Goal: Task Accomplishment & Management: Complete application form

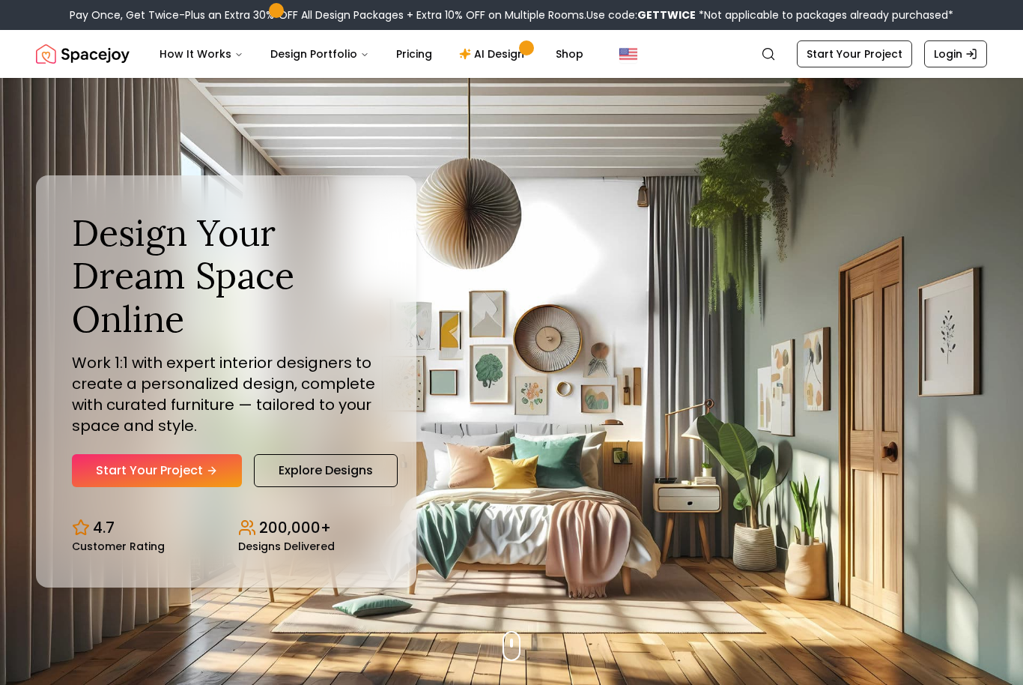
click at [166, 479] on link "Start Your Project" at bounding box center [157, 470] width 170 height 33
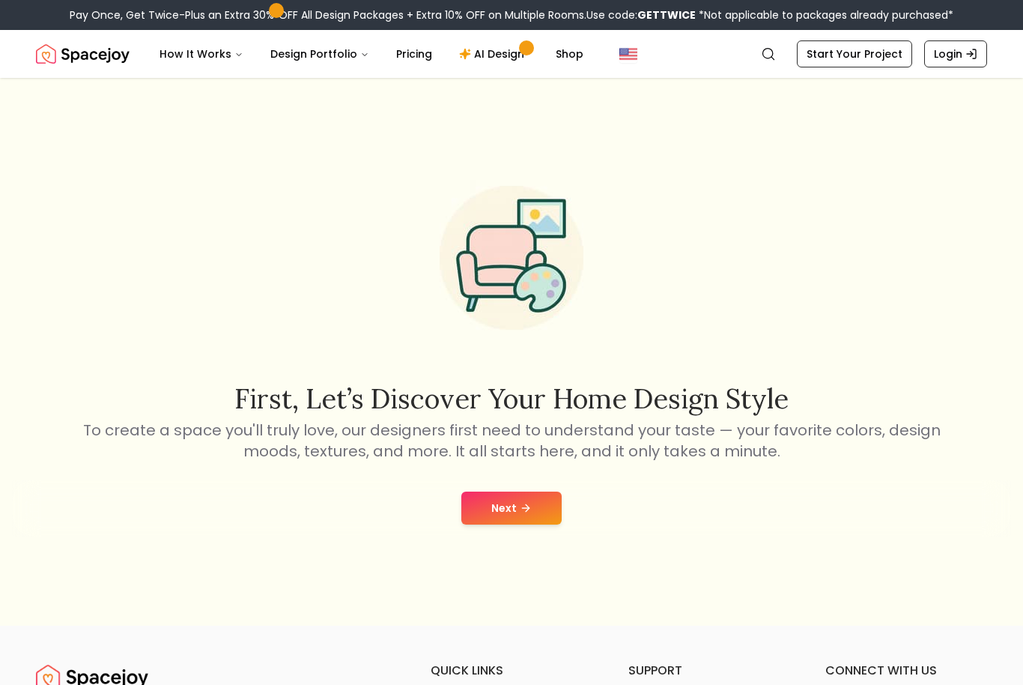
click at [533, 524] on button "Next" at bounding box center [511, 507] width 100 height 33
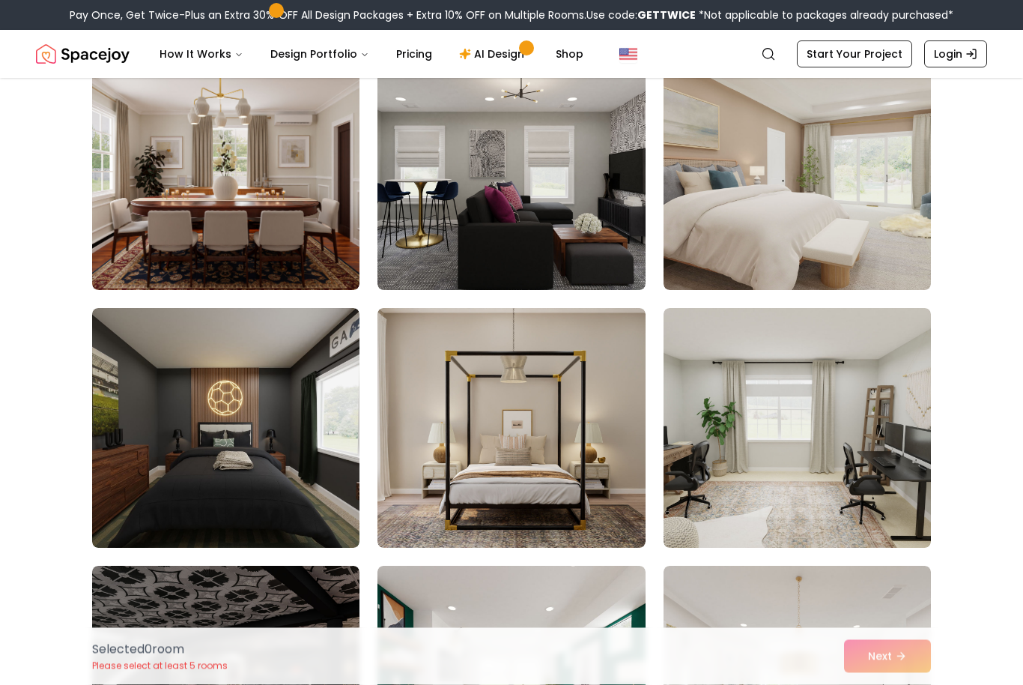
scroll to position [660, 0]
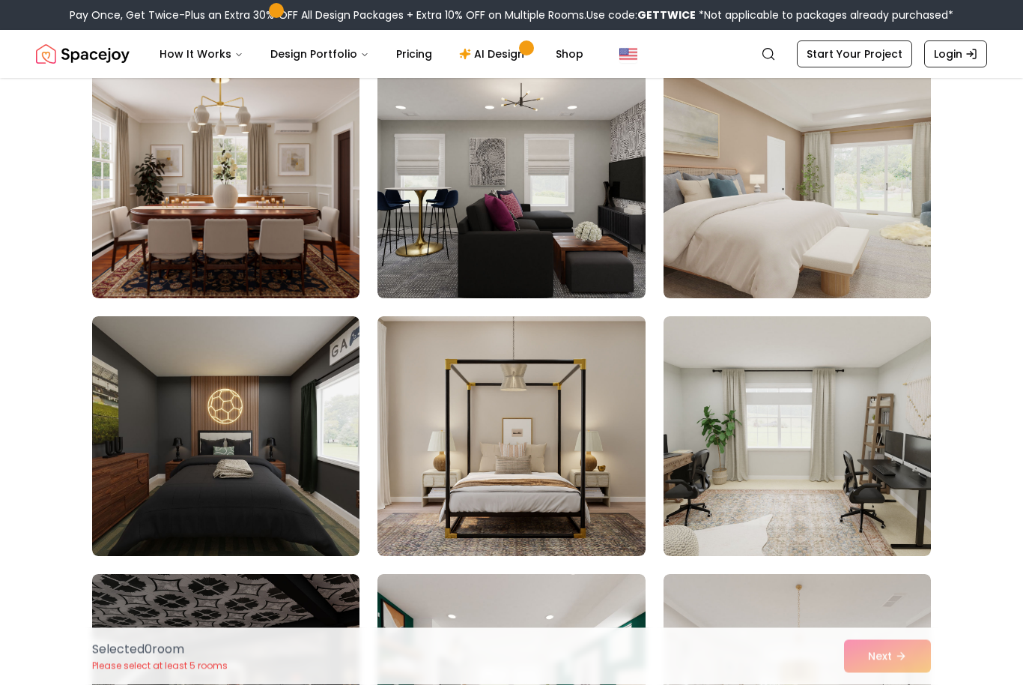
click at [74, 52] on img "Spacejoy" at bounding box center [83, 54] width 94 height 30
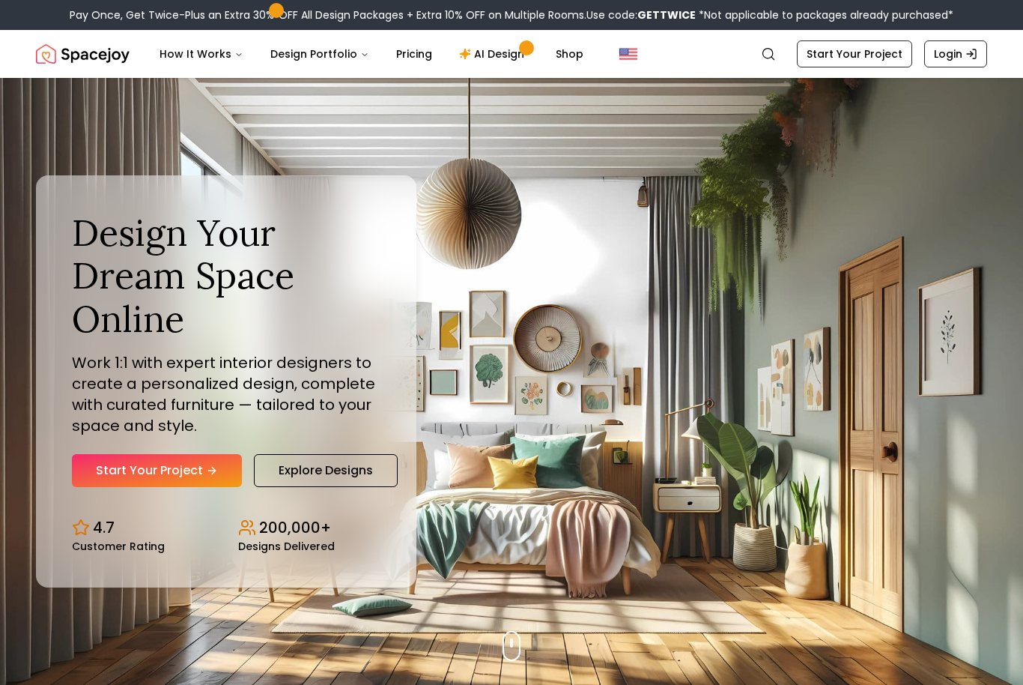
click at [114, 487] on link "Start Your Project" at bounding box center [157, 470] width 170 height 33
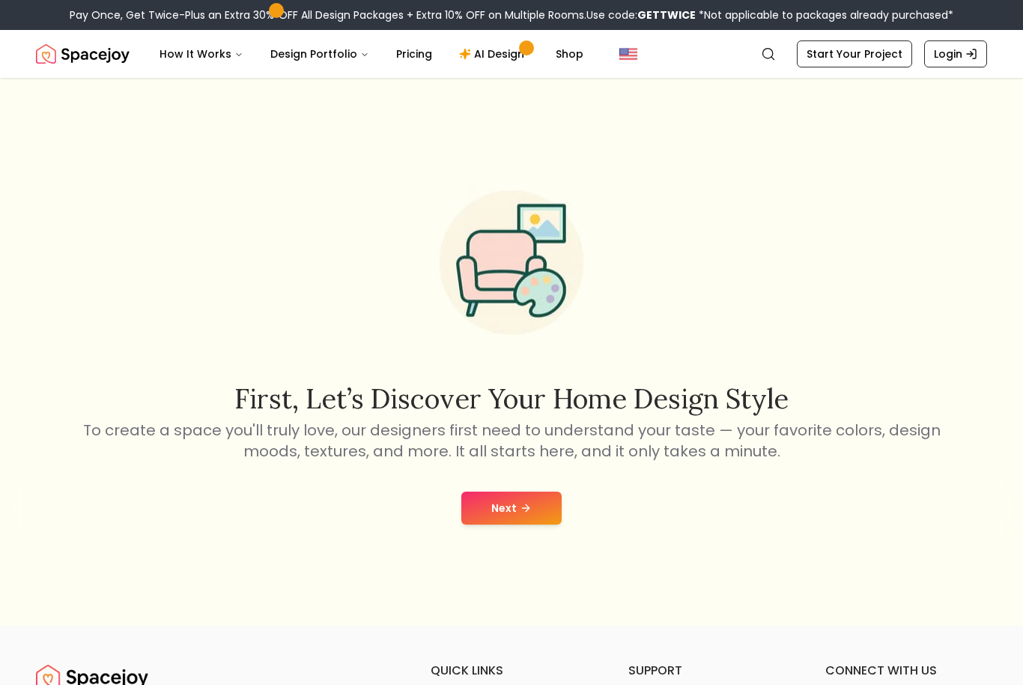
click at [882, 47] on link "Start Your Project" at bounding box center [854, 53] width 115 height 27
click at [894, 56] on link "Start Your Project" at bounding box center [854, 53] width 115 height 27
click at [546, 515] on button "Next" at bounding box center [511, 507] width 100 height 33
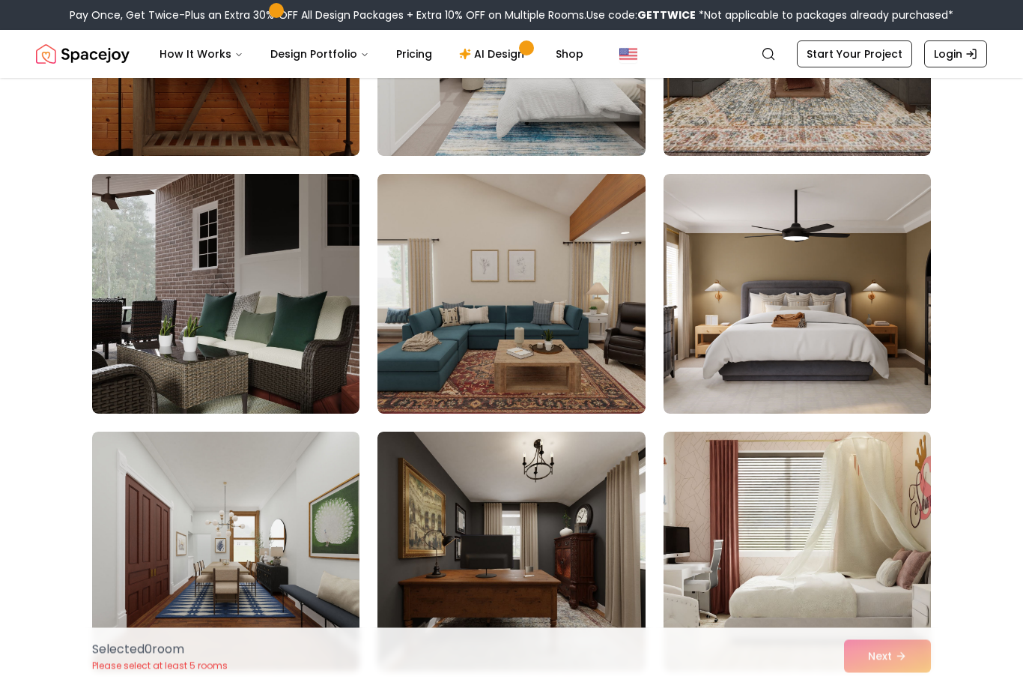
scroll to position [803, 0]
click at [106, 371] on img at bounding box center [225, 294] width 267 height 240
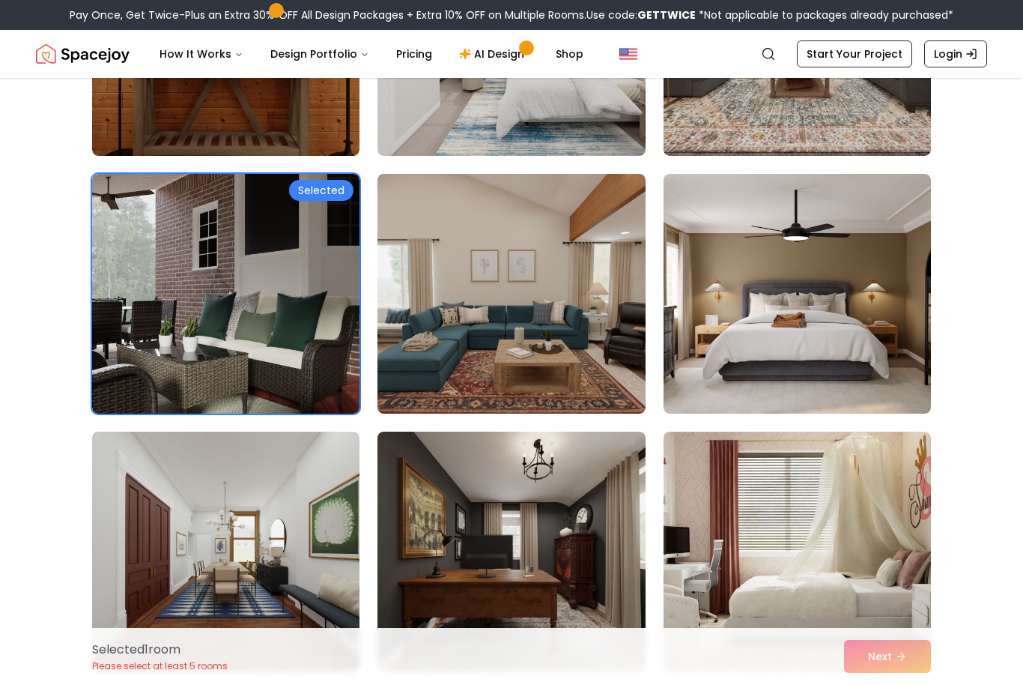
click at [555, 579] on img at bounding box center [510, 551] width 267 height 240
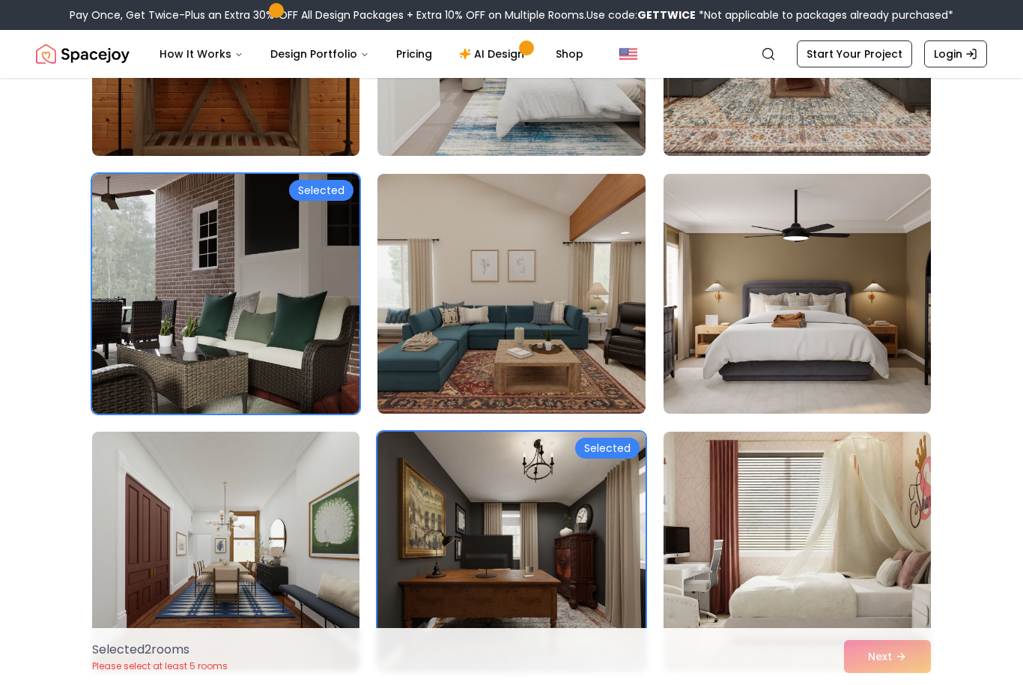
click at [127, 373] on img at bounding box center [225, 294] width 267 height 240
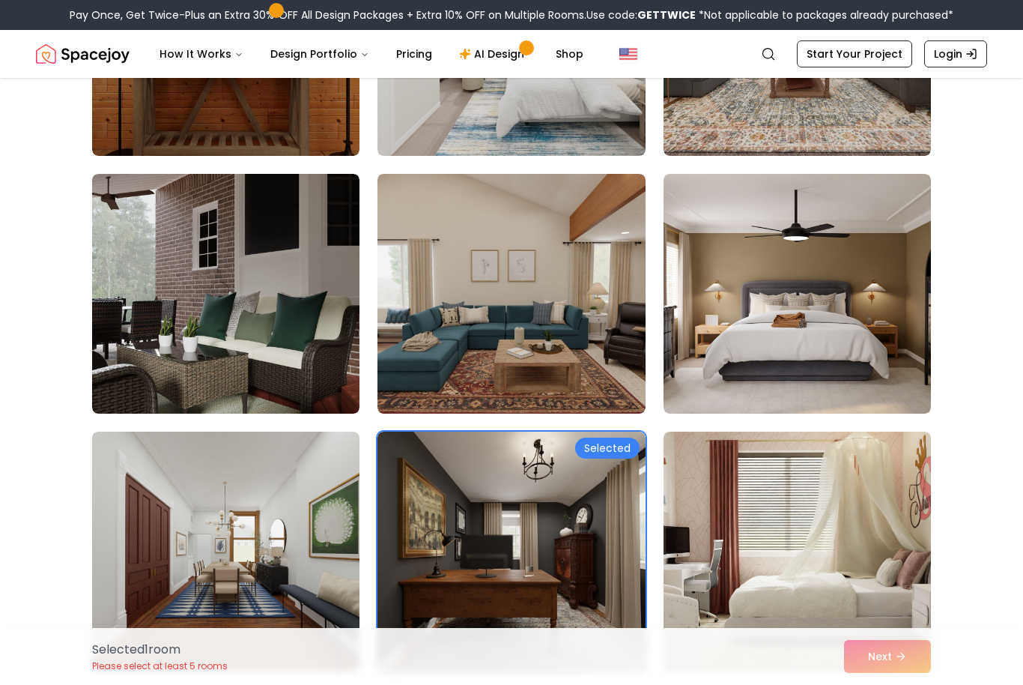
click at [605, 315] on img at bounding box center [510, 294] width 267 height 240
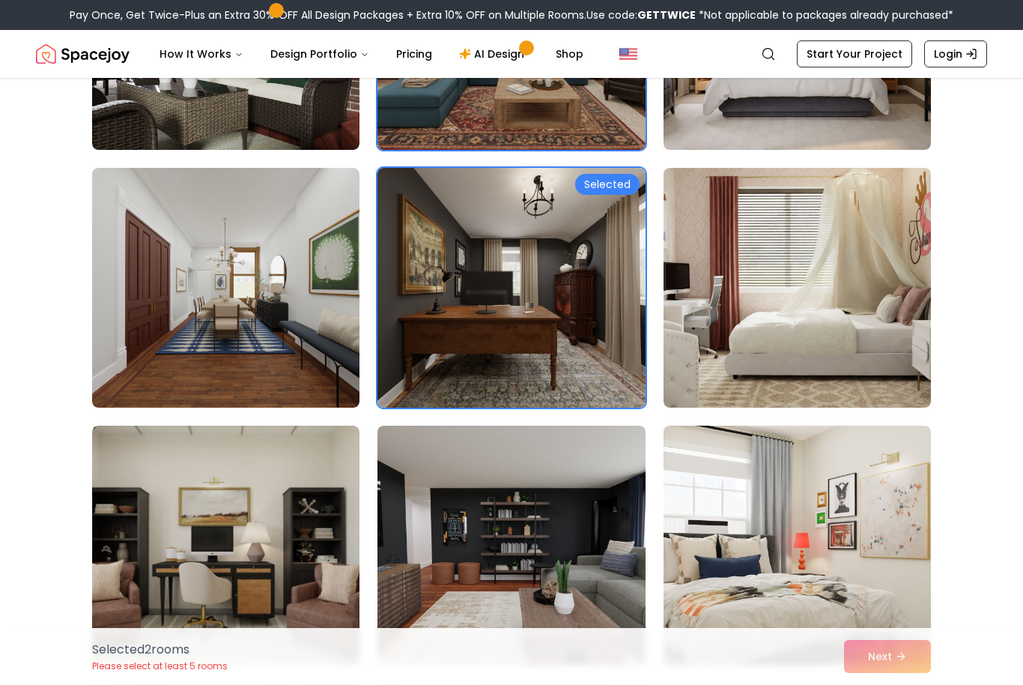
scroll to position [1076, 0]
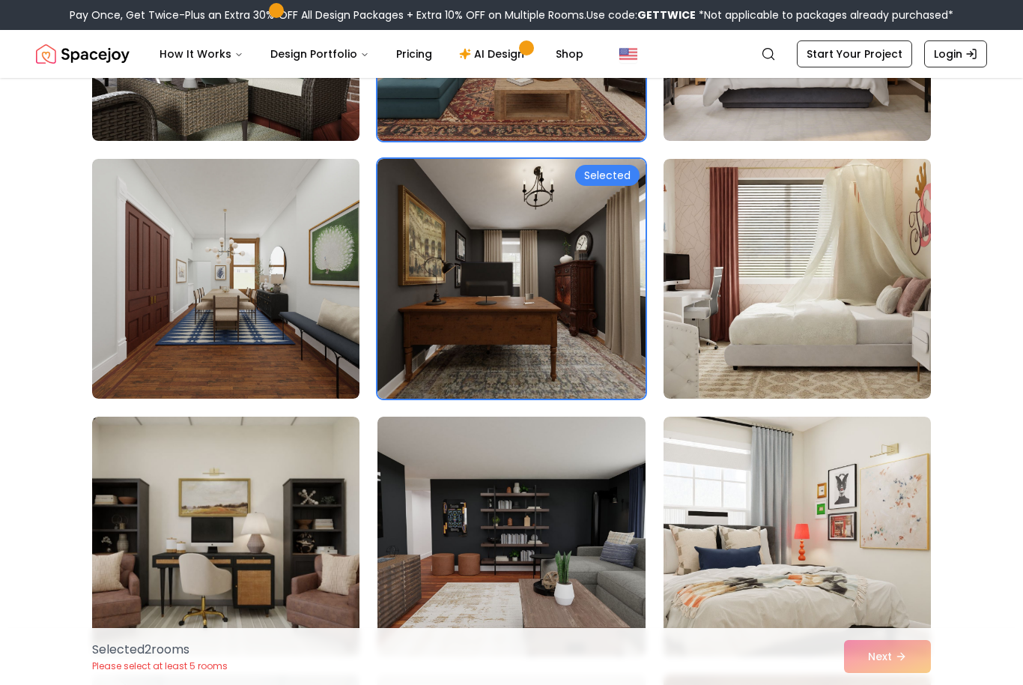
click at [870, 328] on img at bounding box center [797, 279] width 267 height 240
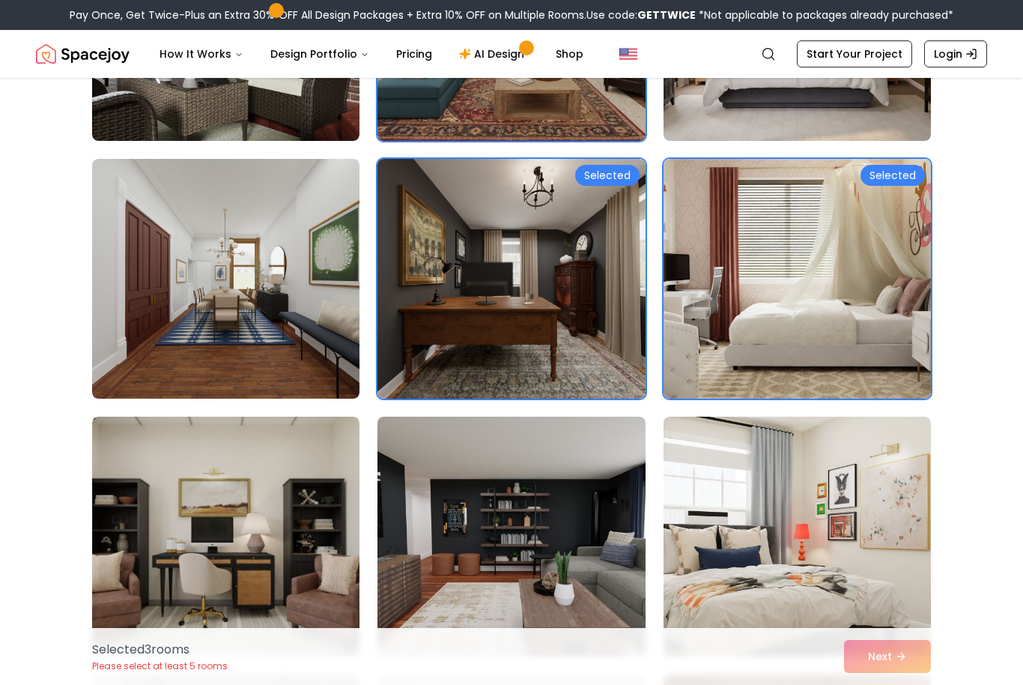
click at [551, 572] on img at bounding box center [510, 536] width 267 height 240
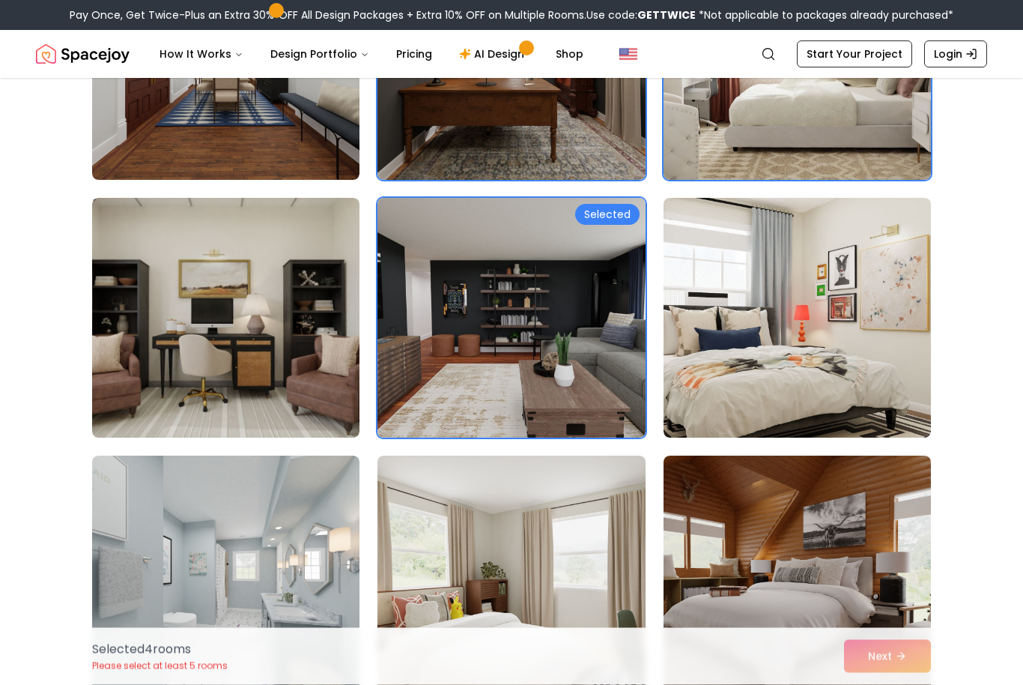
scroll to position [1296, 0]
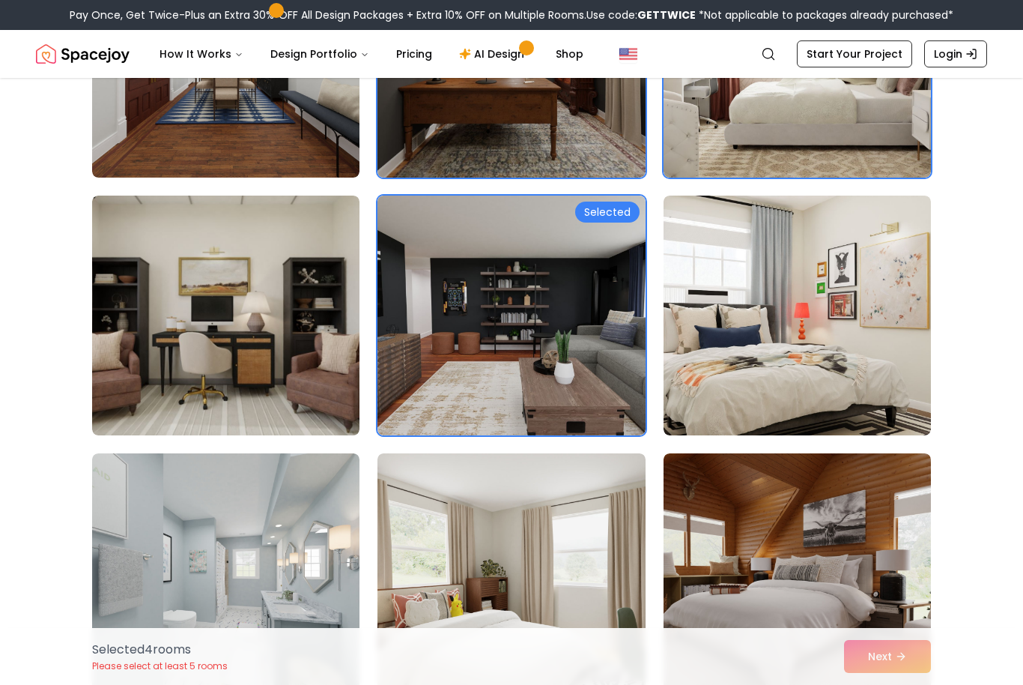
click at [127, 354] on img at bounding box center [225, 315] width 267 height 240
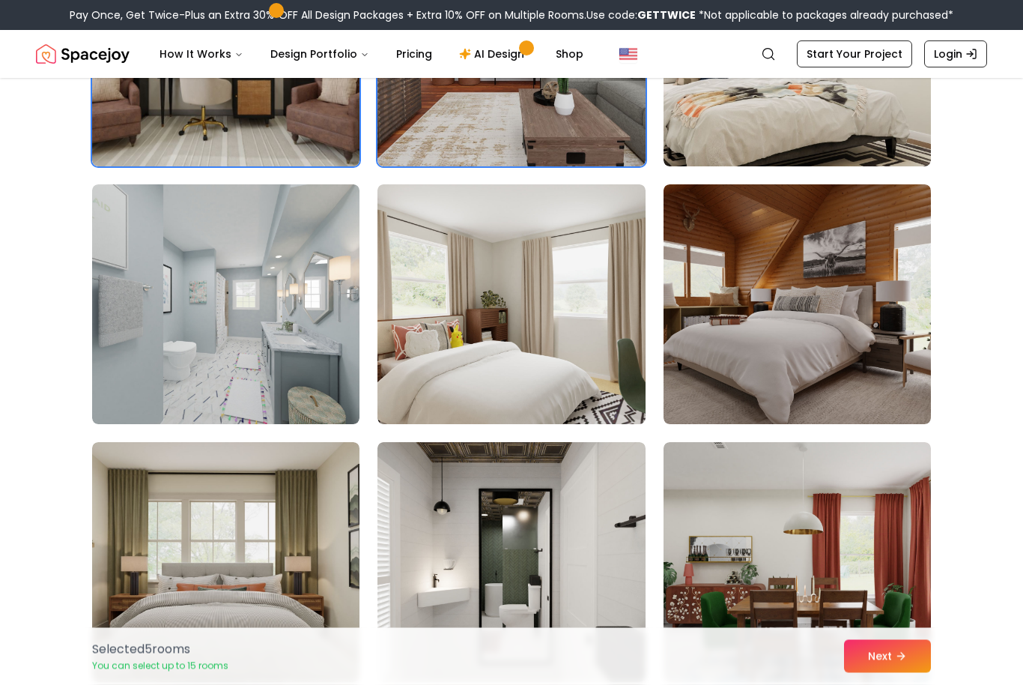
scroll to position [1566, 0]
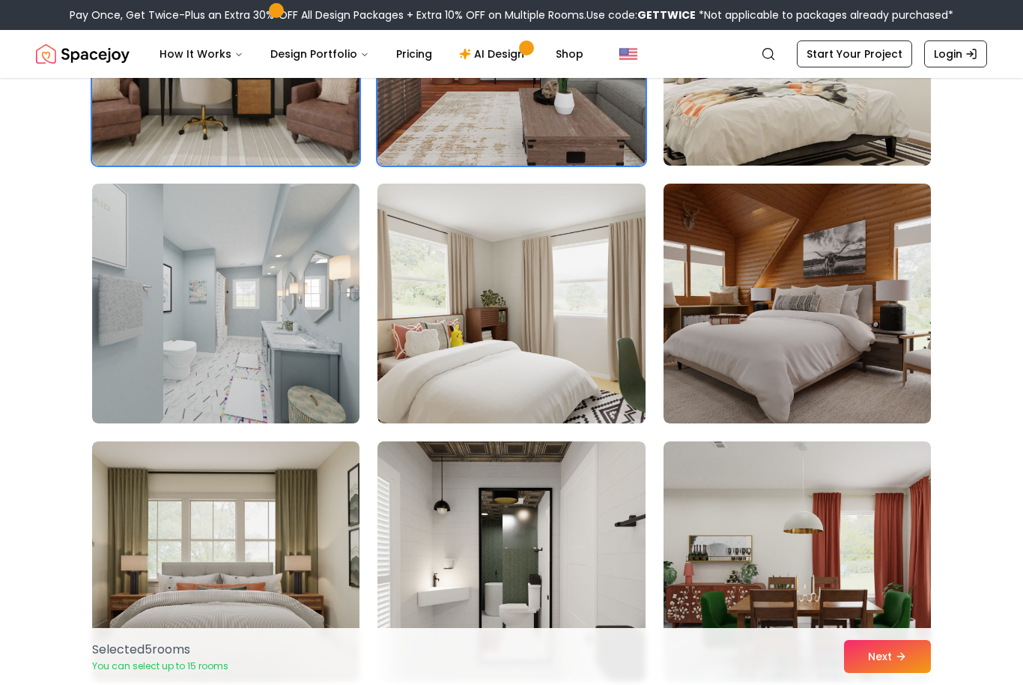
click at [112, 346] on img at bounding box center [225, 304] width 267 height 240
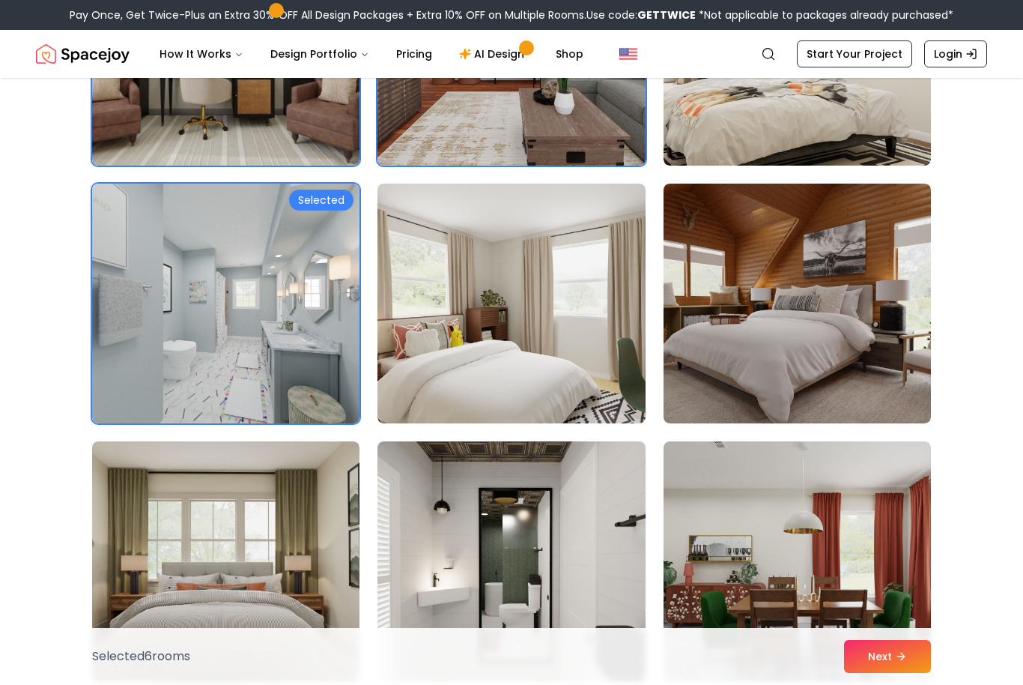
click at [595, 546] on img at bounding box center [510, 561] width 267 height 240
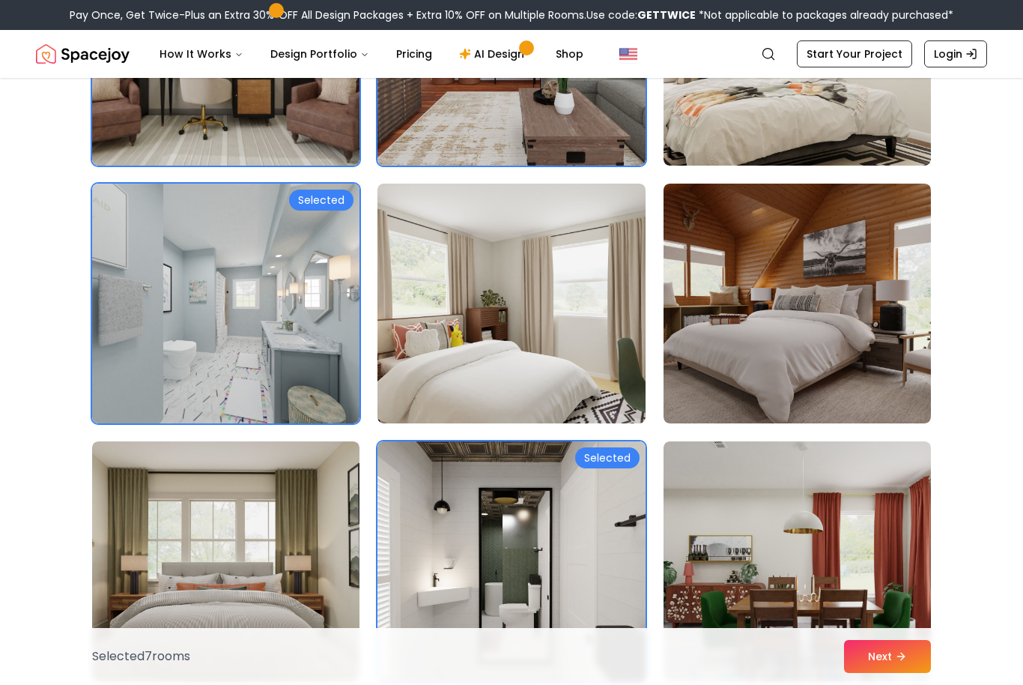
click at [102, 349] on img at bounding box center [225, 304] width 267 height 240
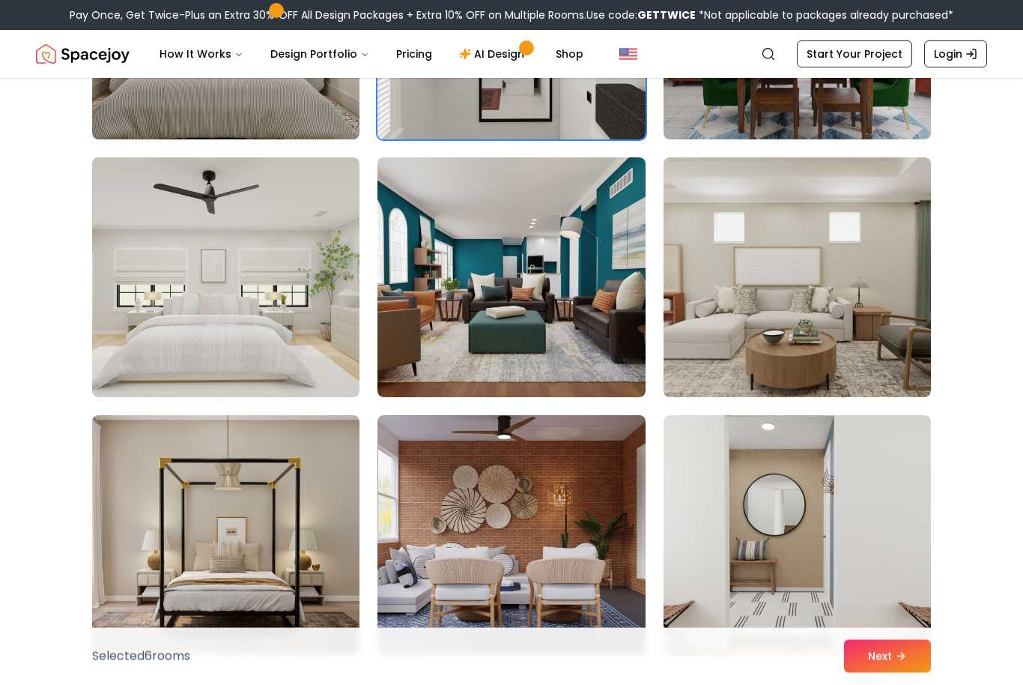
scroll to position [2111, 0]
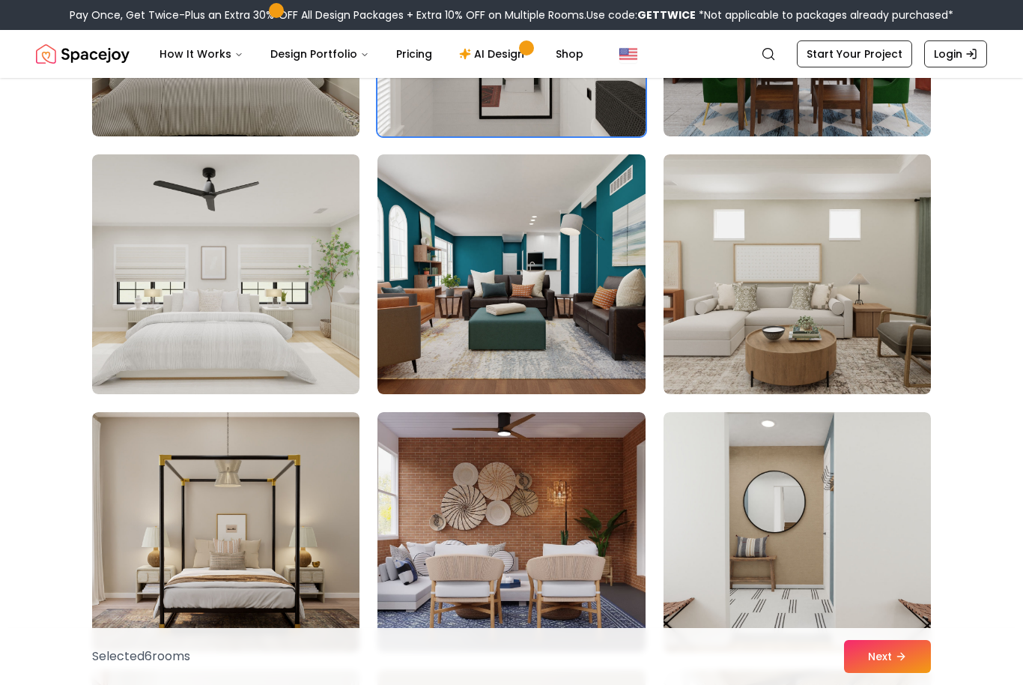
click at [157, 458] on img at bounding box center [225, 532] width 267 height 240
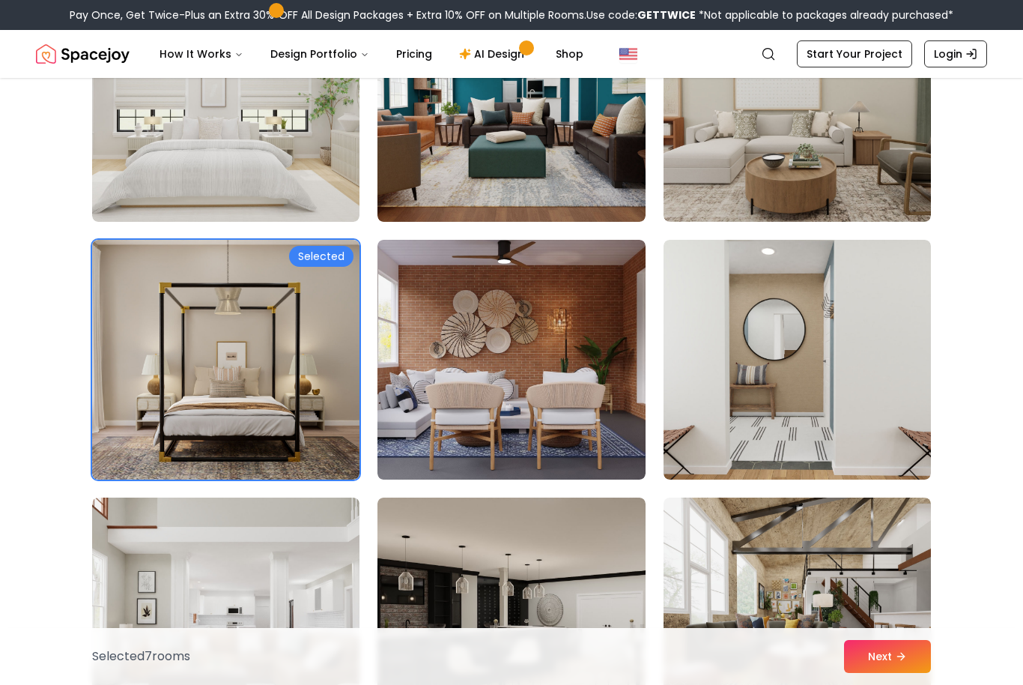
click at [873, 369] on img at bounding box center [797, 360] width 267 height 240
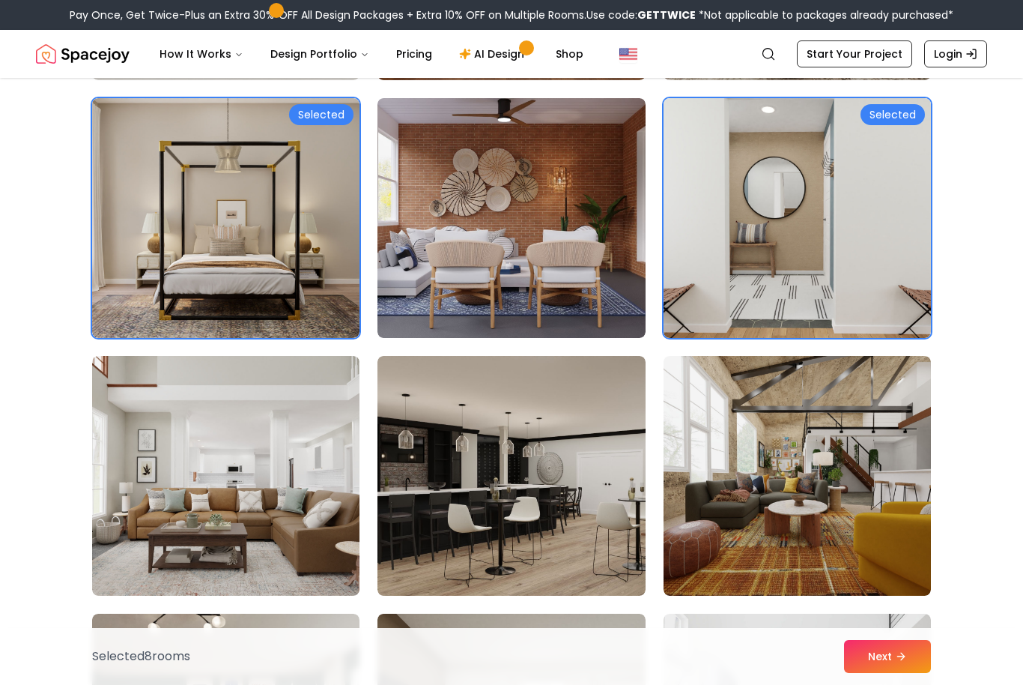
click at [607, 484] on img at bounding box center [510, 476] width 267 height 240
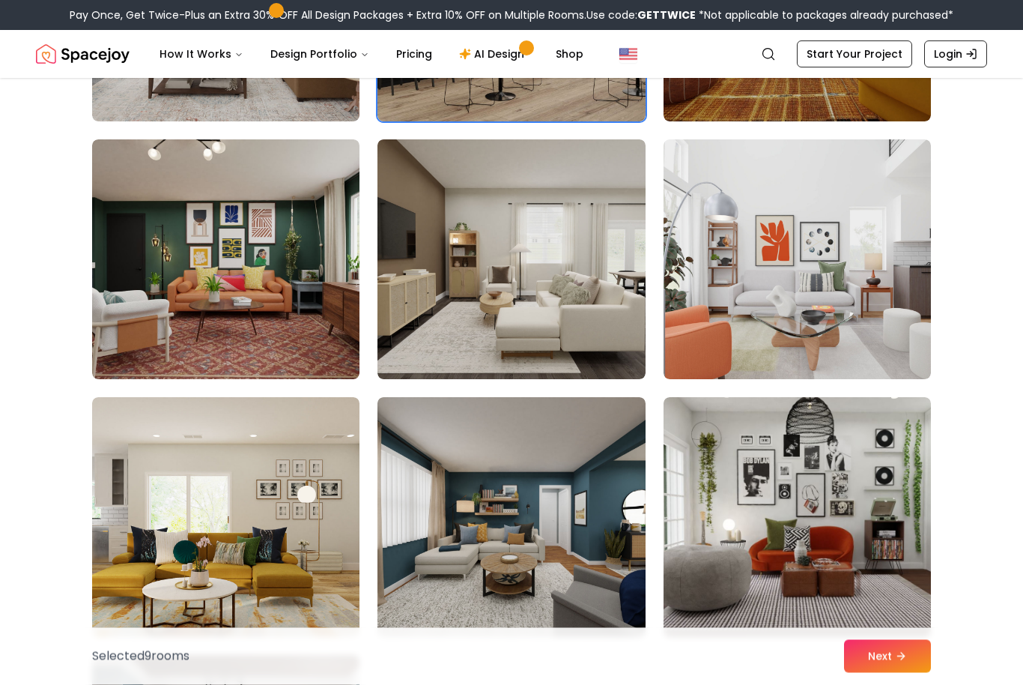
scroll to position [2904, 0]
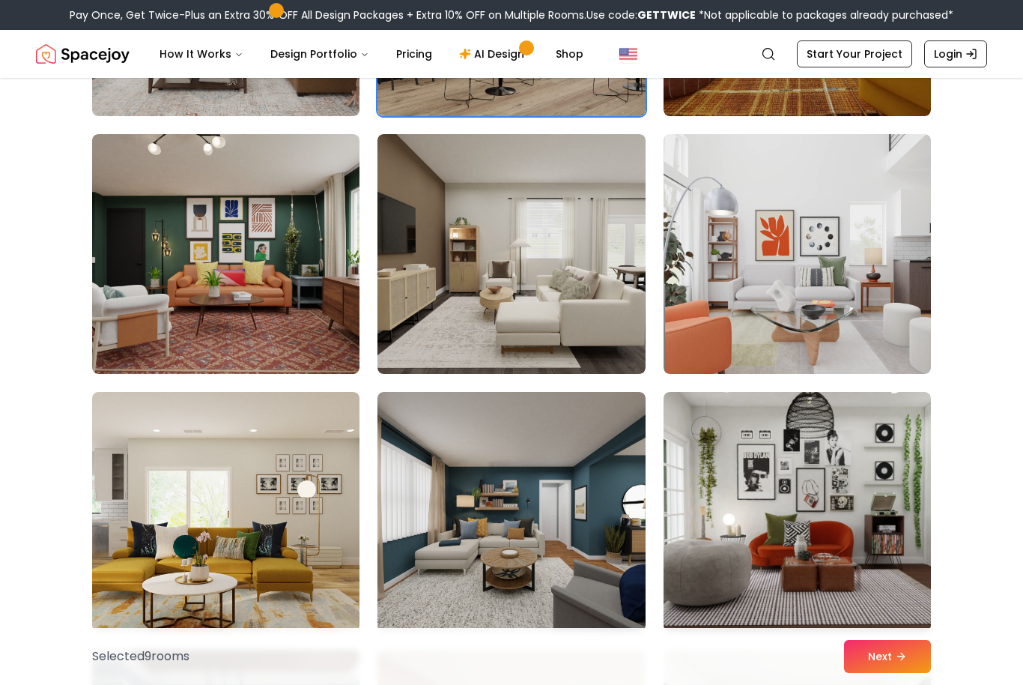
click at [895, 673] on button "Next" at bounding box center [887, 656] width 87 height 33
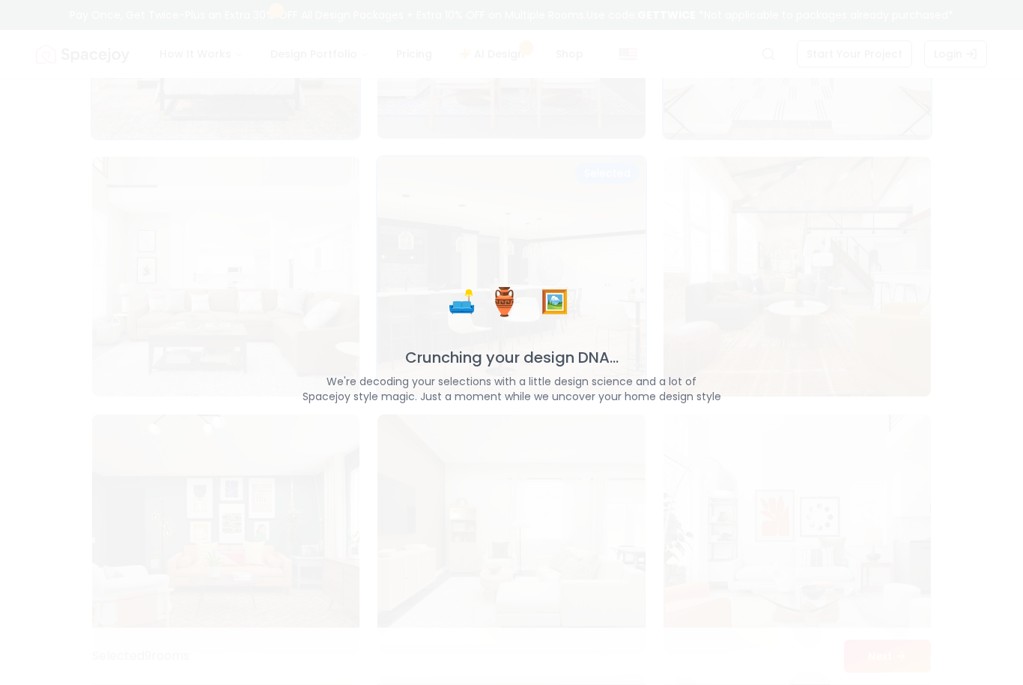
scroll to position [2669, 0]
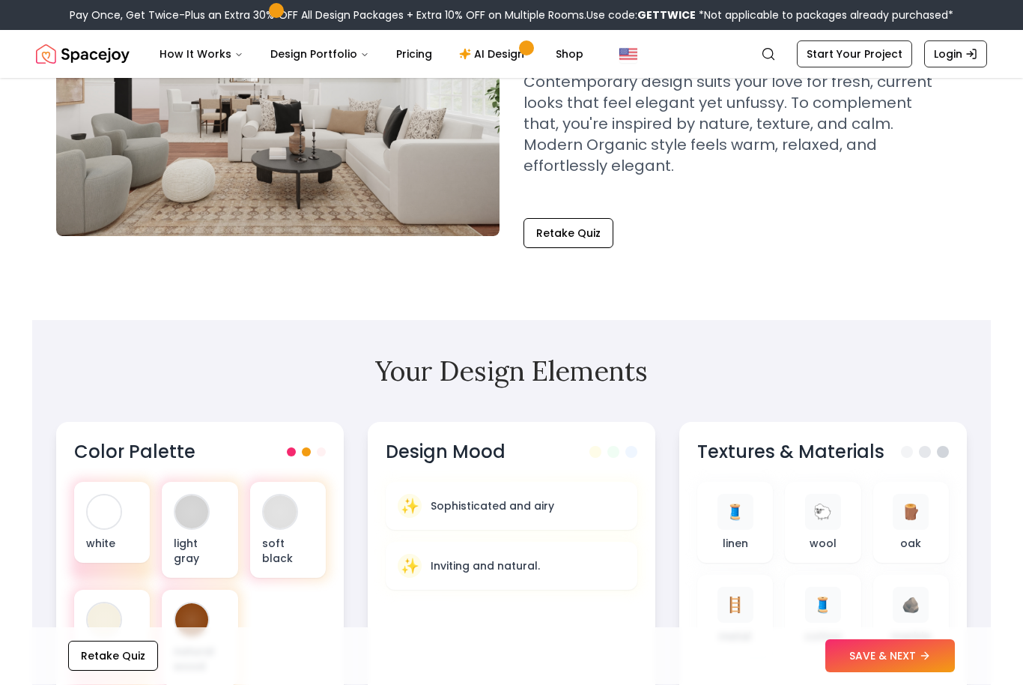
scroll to position [186, 0]
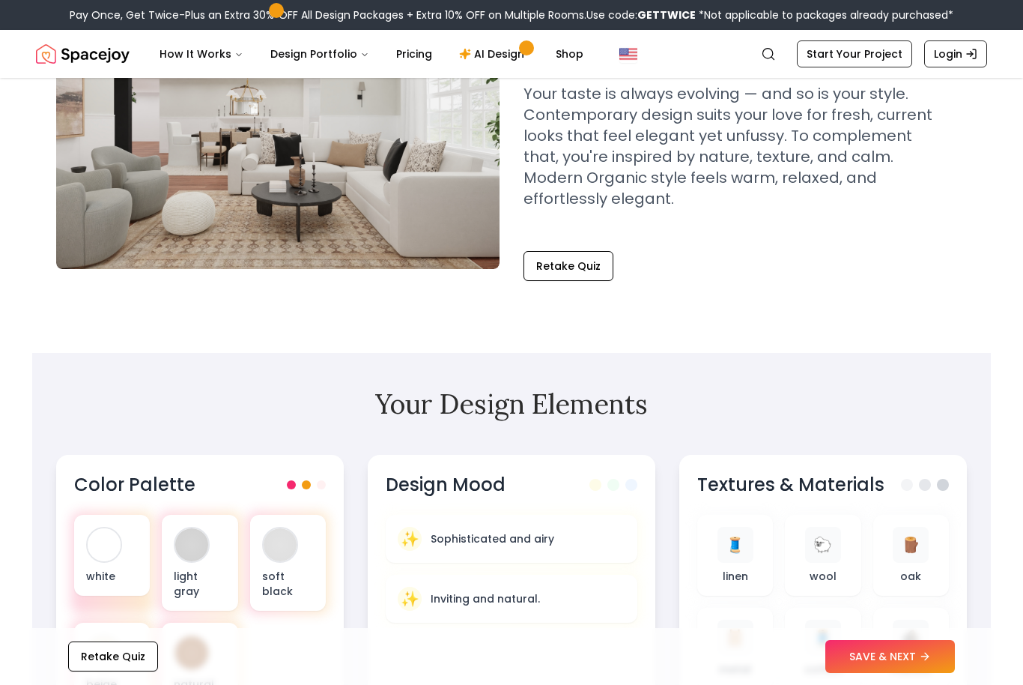
click at [886, 58] on link "Start Your Project" at bounding box center [854, 53] width 115 height 27
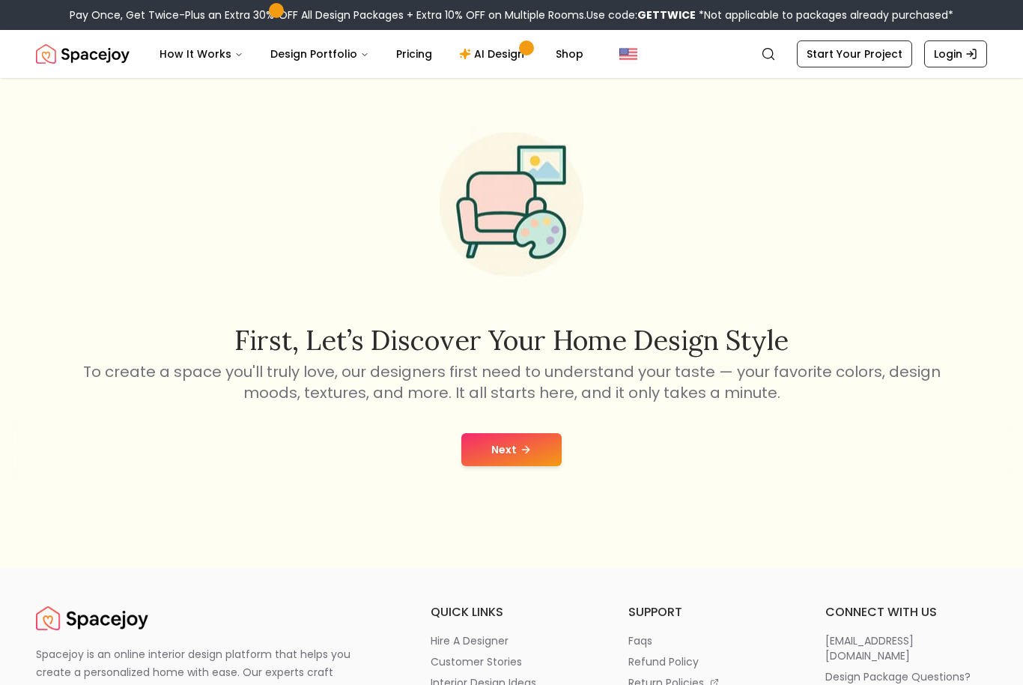
scroll to position [60, 0]
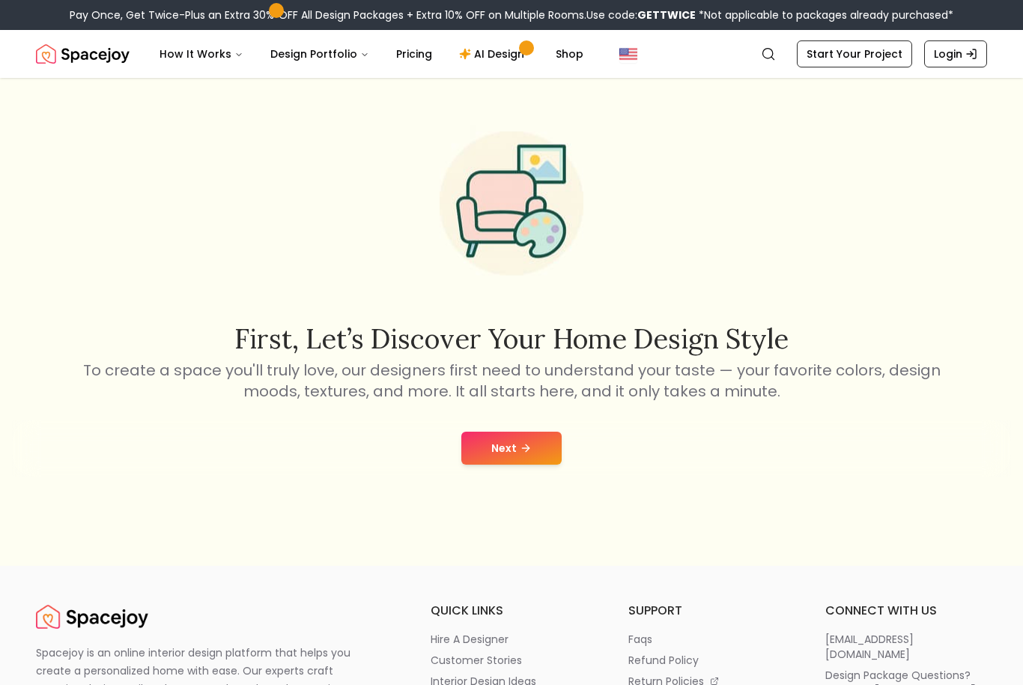
click at [536, 457] on button "Next" at bounding box center [511, 447] width 100 height 33
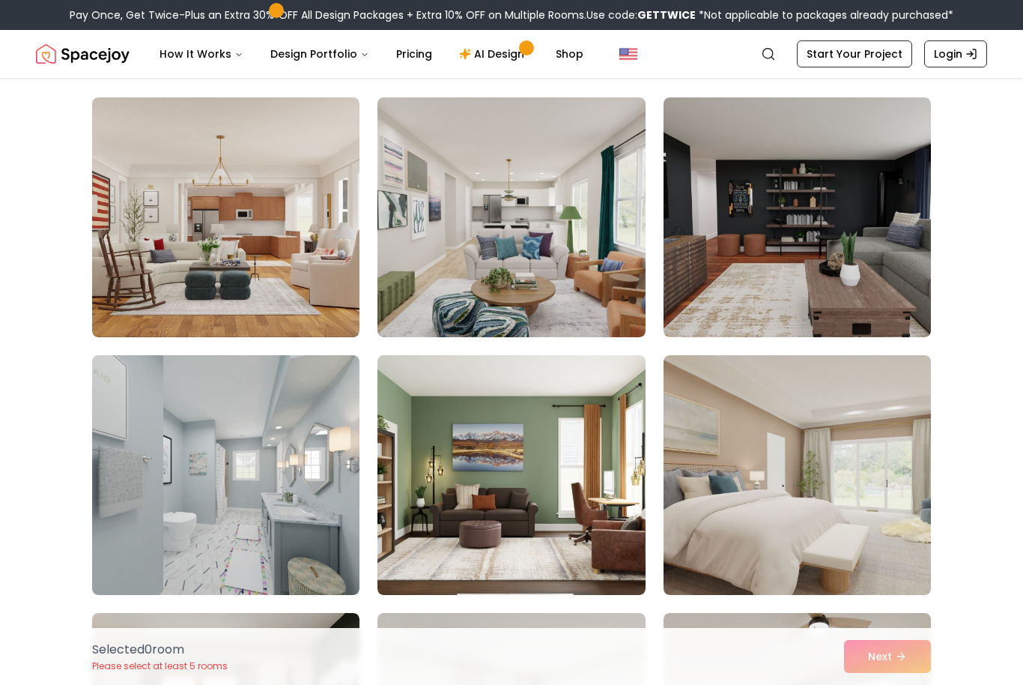
scroll to position [109, 0]
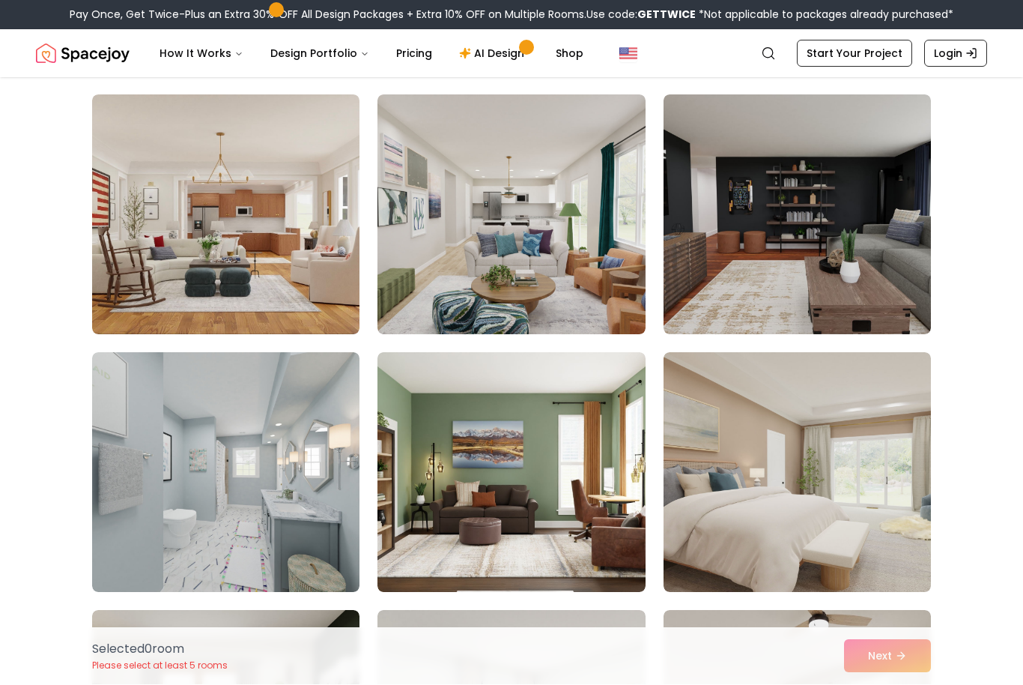
scroll to position [109, 0]
